Goal: Complete application form: Complete application form

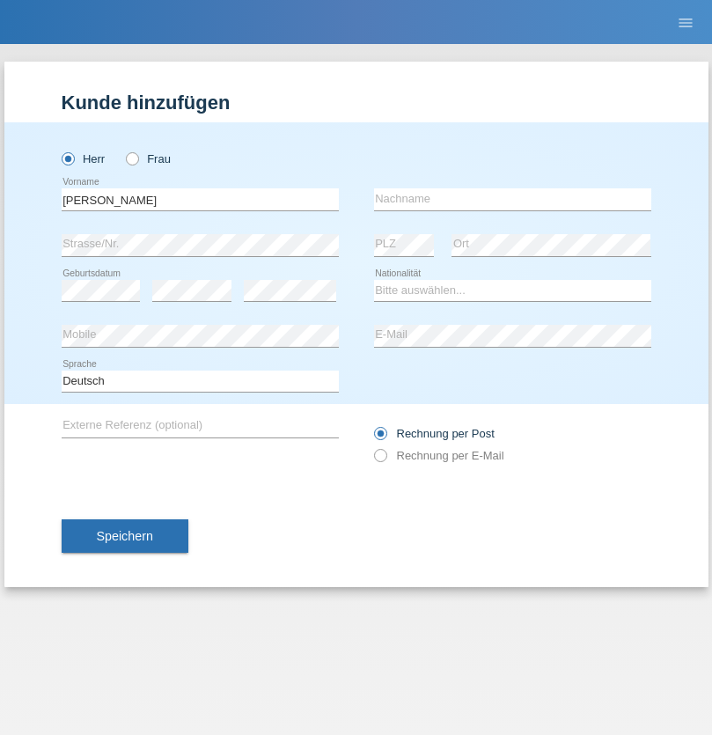
type input "[PERSON_NAME]"
click at [513, 199] on input "text" at bounding box center [512, 199] width 277 height 22
type input "Petrselka"
select select "CH"
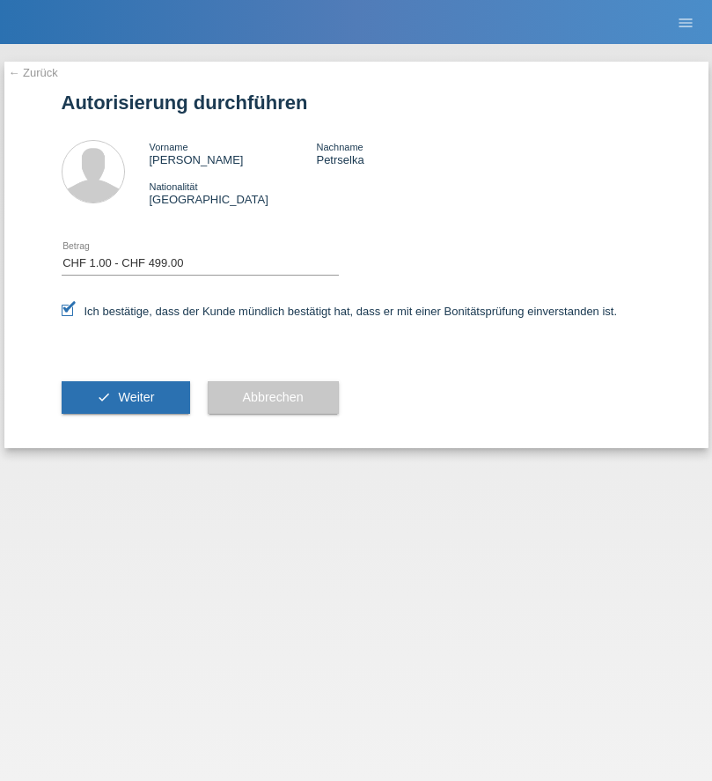
select select "1"
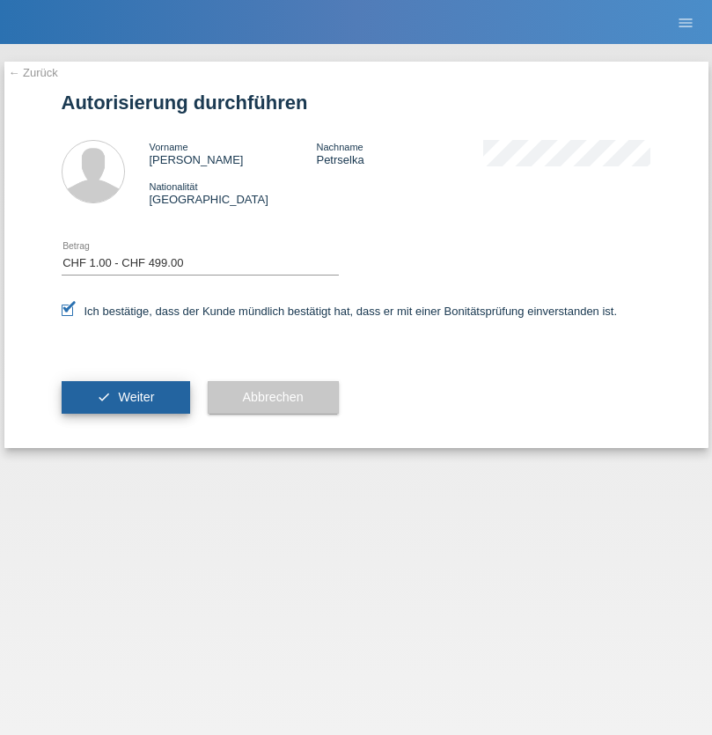
click at [125, 397] on span "Weiter" at bounding box center [136, 397] width 36 height 14
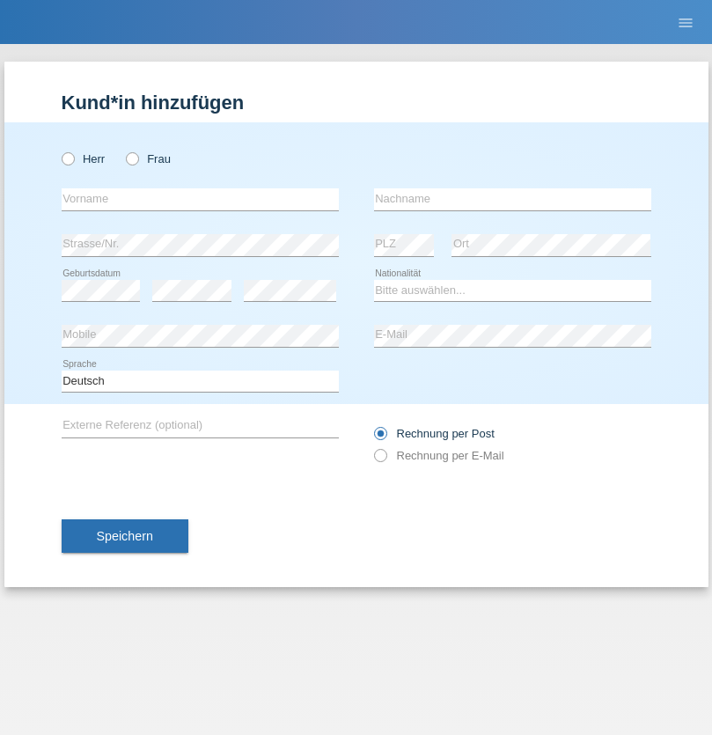
radio input "true"
click at [200, 199] on input "text" at bounding box center [200, 199] width 277 height 22
type input "Klaudia"
click at [513, 199] on input "text" at bounding box center [512, 199] width 277 height 22
type input "[PERSON_NAME]"
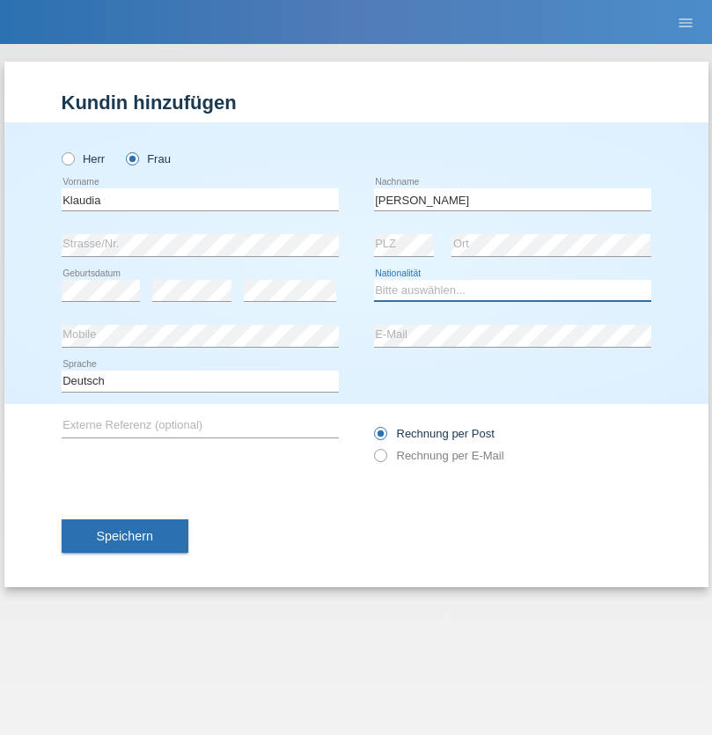
select select "CH"
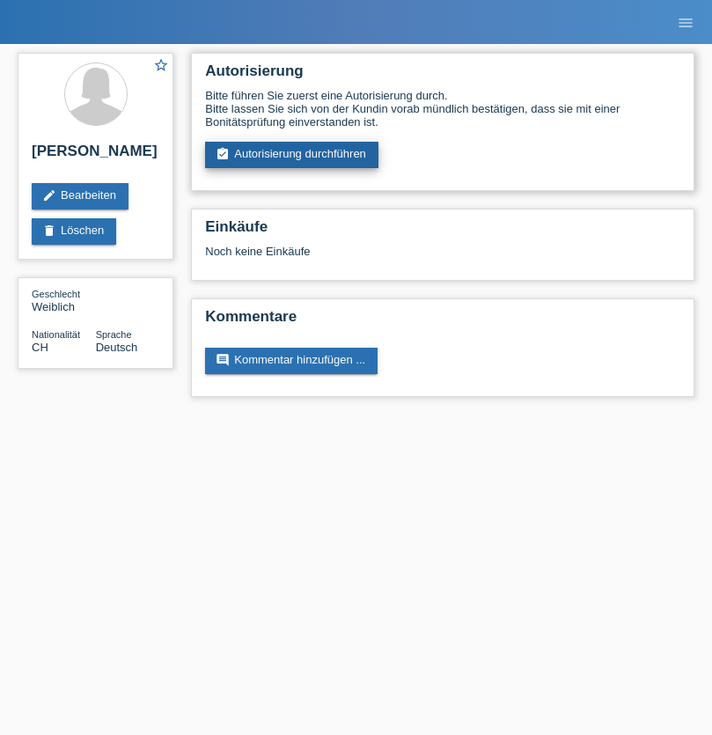
click at [292, 155] on link "assignment_turned_in Autorisierung durchführen" at bounding box center [291, 155] width 173 height 26
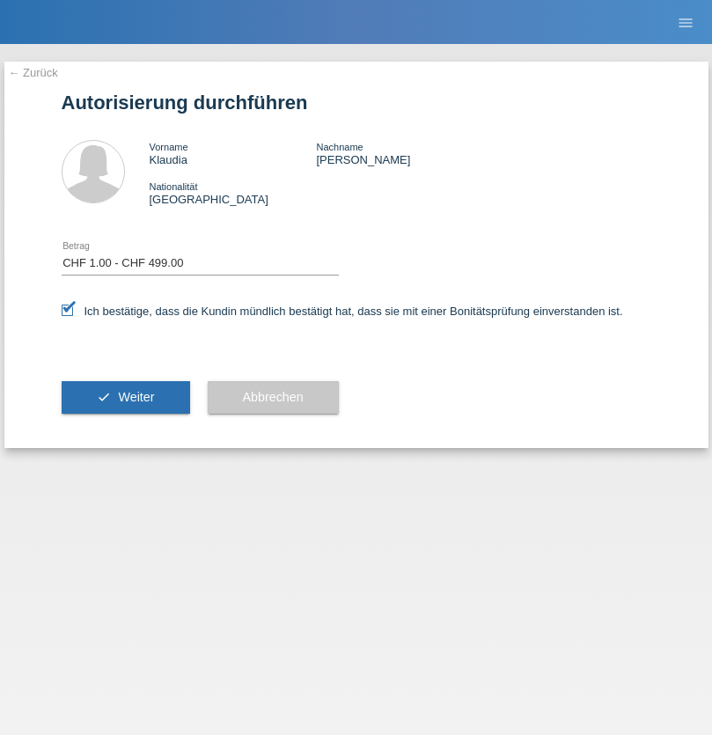
select select "1"
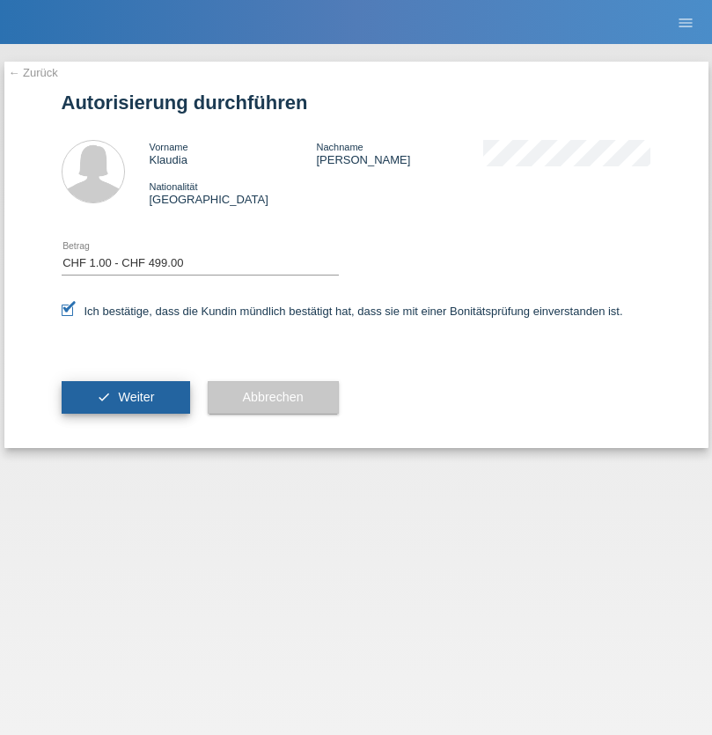
click at [125, 397] on span "Weiter" at bounding box center [136, 397] width 36 height 14
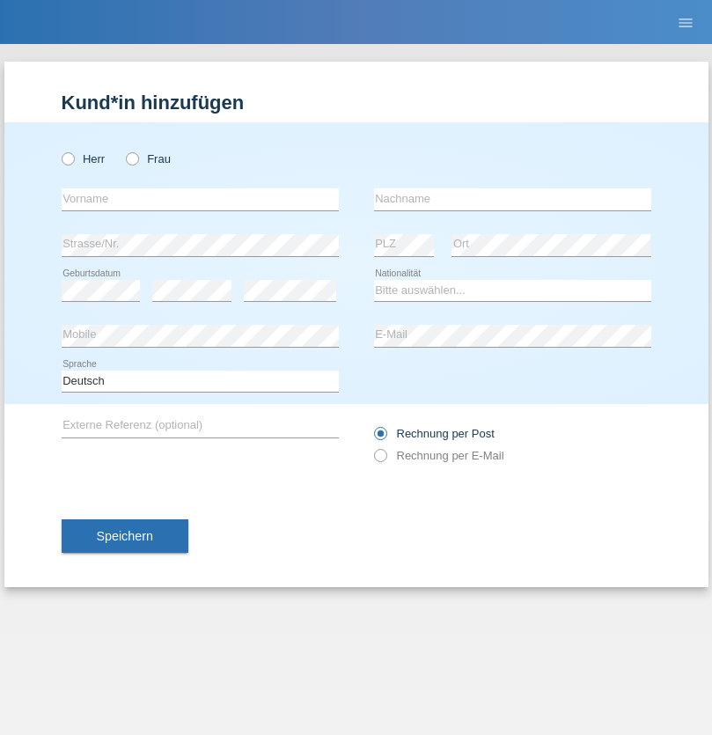
radio input "true"
click at [200, 199] on input "text" at bounding box center [200, 199] width 277 height 22
type input "[PERSON_NAME]"
click at [513, 199] on input "text" at bounding box center [512, 199] width 277 height 22
type input "Gerber"
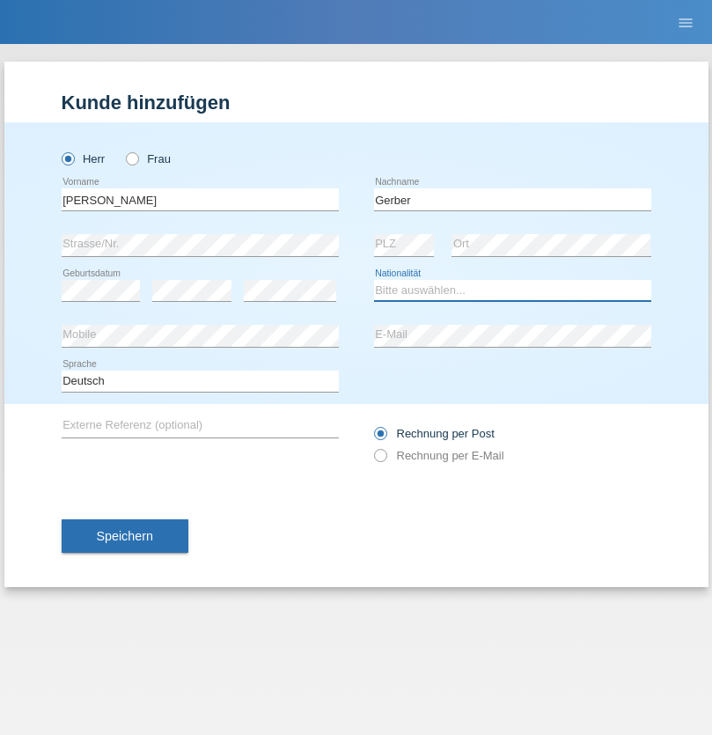
select select "CH"
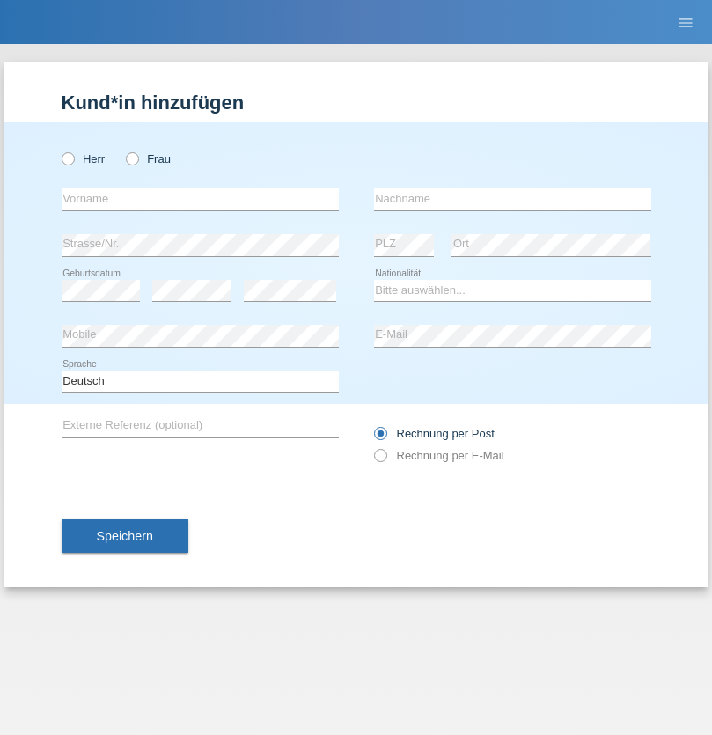
radio input "true"
click at [200, 199] on input "text" at bounding box center [200, 199] width 277 height 22
type input "Samira"
click at [513, 199] on input "text" at bounding box center [512, 199] width 277 height 22
type input "Leu"
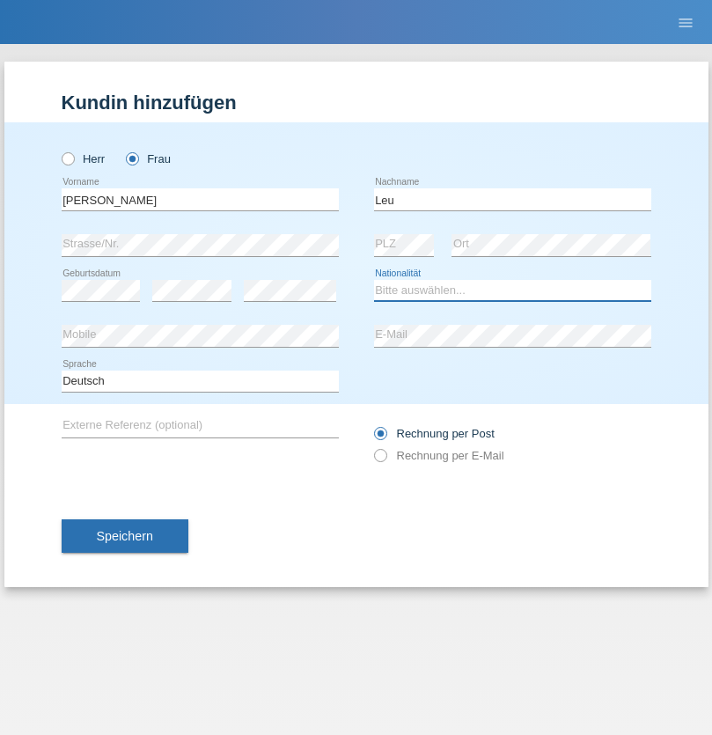
select select "CH"
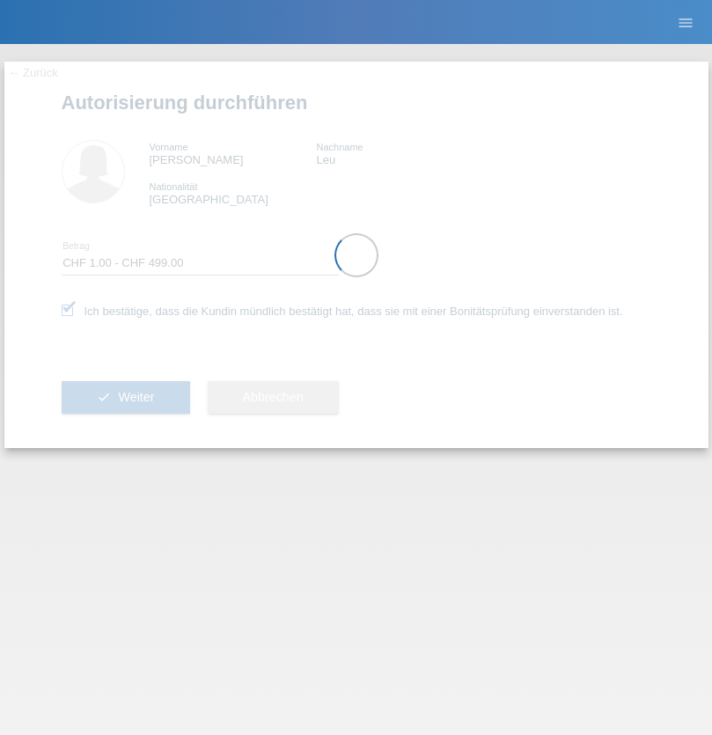
select select "1"
